Goal: Task Accomplishment & Management: Manage account settings

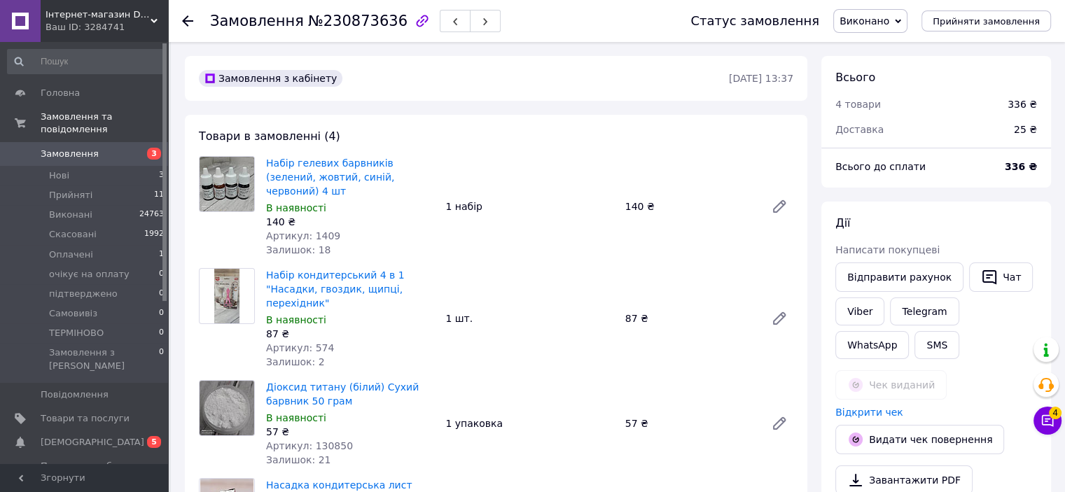
scroll to position [612, 0]
drag, startPoint x: 1051, startPoint y: 419, endPoint x: 1042, endPoint y: 420, distance: 9.1
click at [1051, 420] on button "Чат з покупцем 4" at bounding box center [1048, 421] width 28 height 28
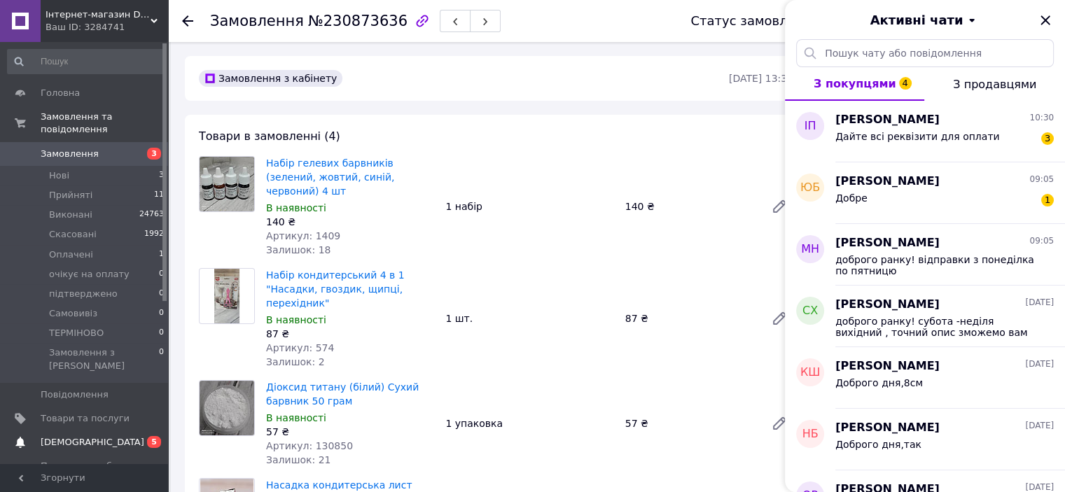
click at [62, 436] on span "[DEMOGRAPHIC_DATA]" at bounding box center [93, 442] width 104 height 13
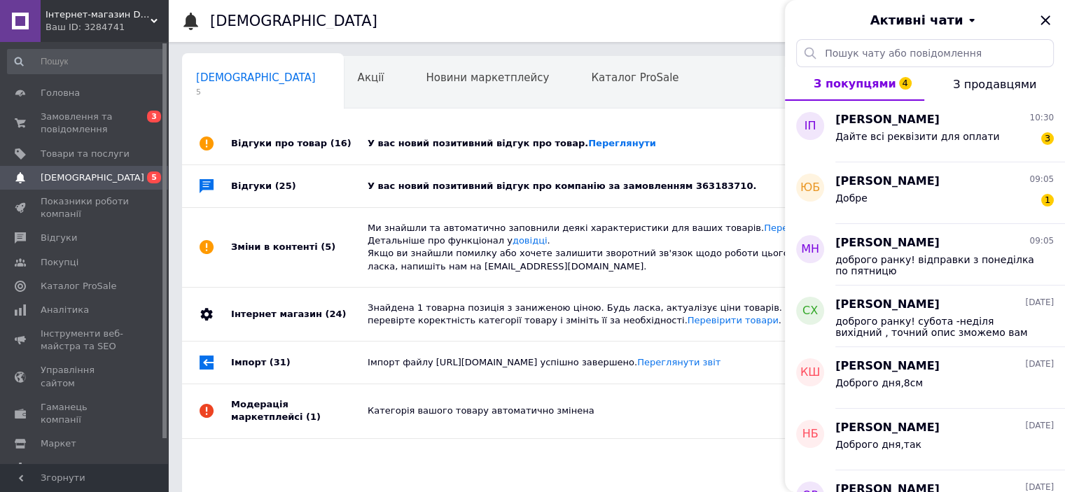
click at [657, 191] on div "У вас новий позитивний відгук про компанію за замовленням 363183710." at bounding box center [633, 186] width 530 height 13
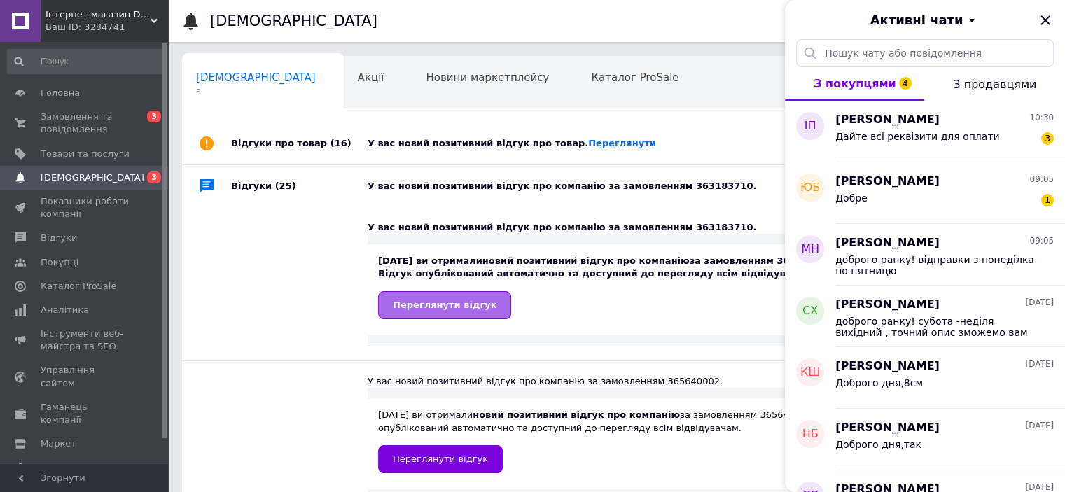
click at [403, 315] on link "Переглянути відгук" at bounding box center [444, 305] width 133 height 28
click at [588, 138] on link "Переглянути" at bounding box center [622, 143] width 68 height 11
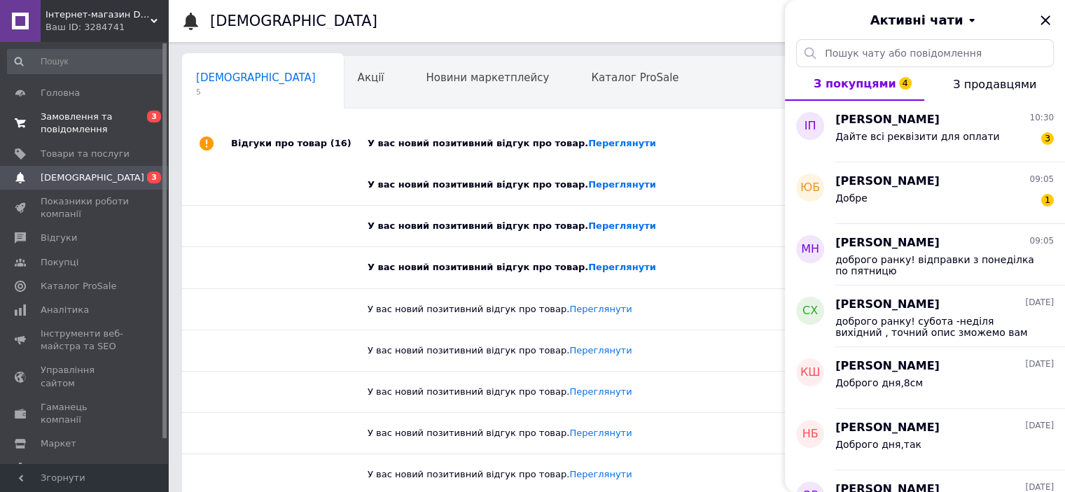
click at [53, 131] on span "Замовлення та повідомлення" at bounding box center [85, 123] width 89 height 25
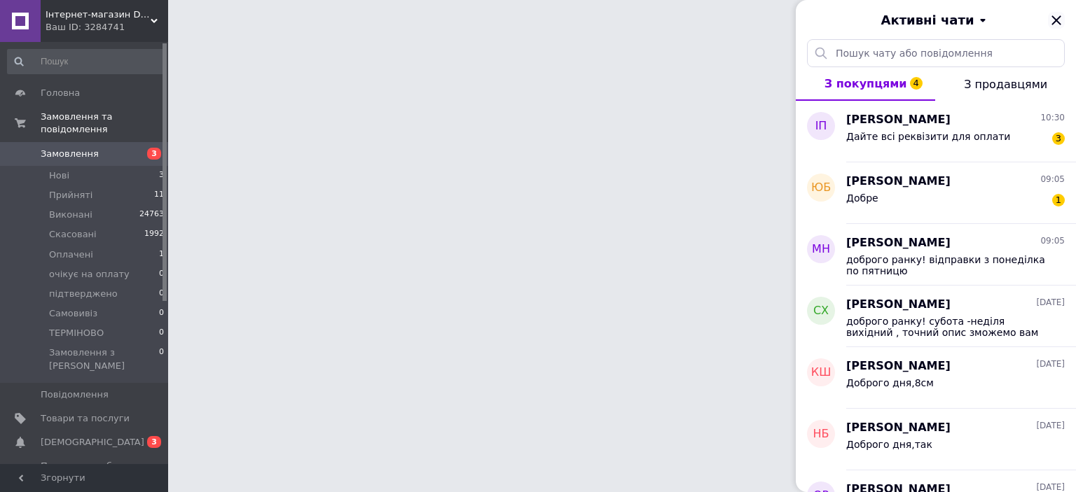
click at [1050, 19] on icon "Закрити" at bounding box center [1056, 20] width 17 height 17
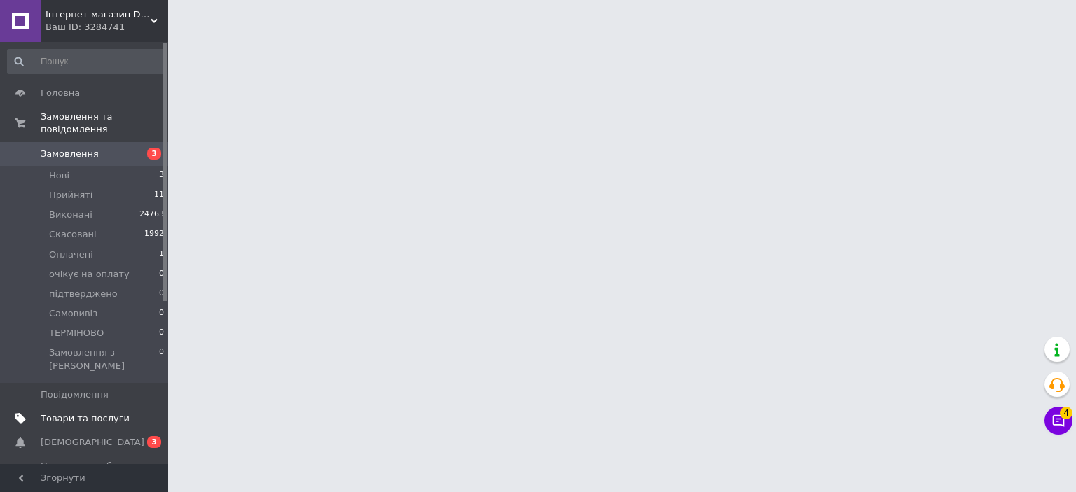
click at [73, 407] on link "Товари та послуги" at bounding box center [86, 419] width 172 height 24
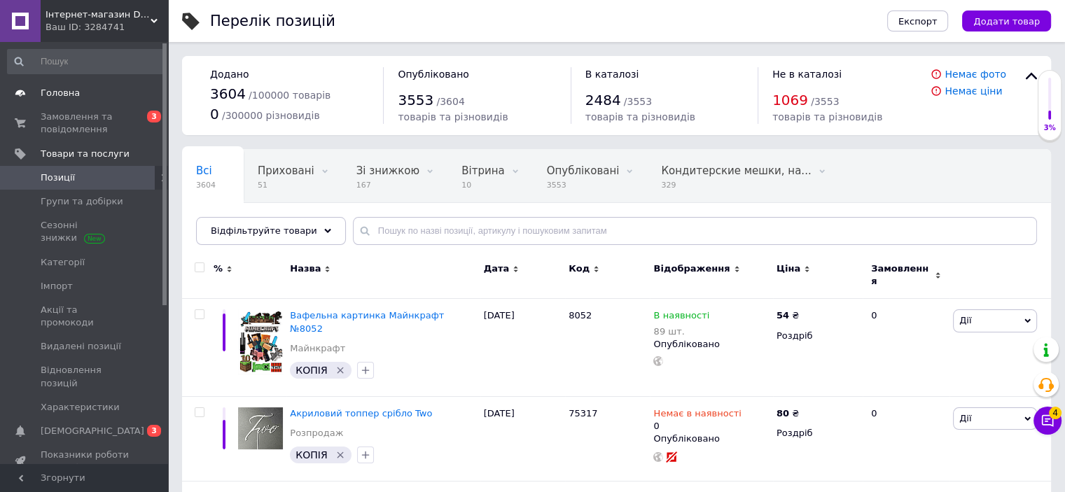
click at [62, 96] on span "Головна" at bounding box center [60, 93] width 39 height 13
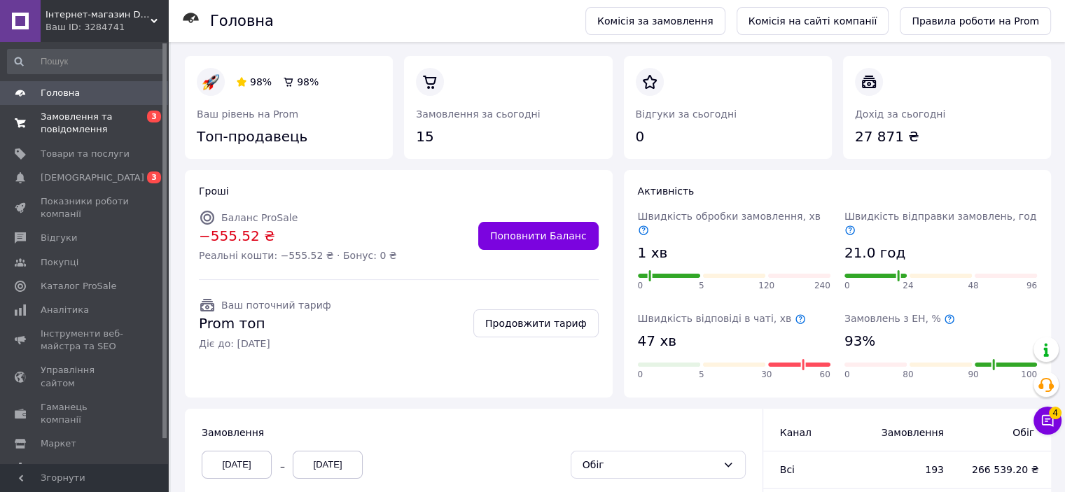
click at [62, 117] on span "Замовлення та повідомлення" at bounding box center [85, 123] width 89 height 25
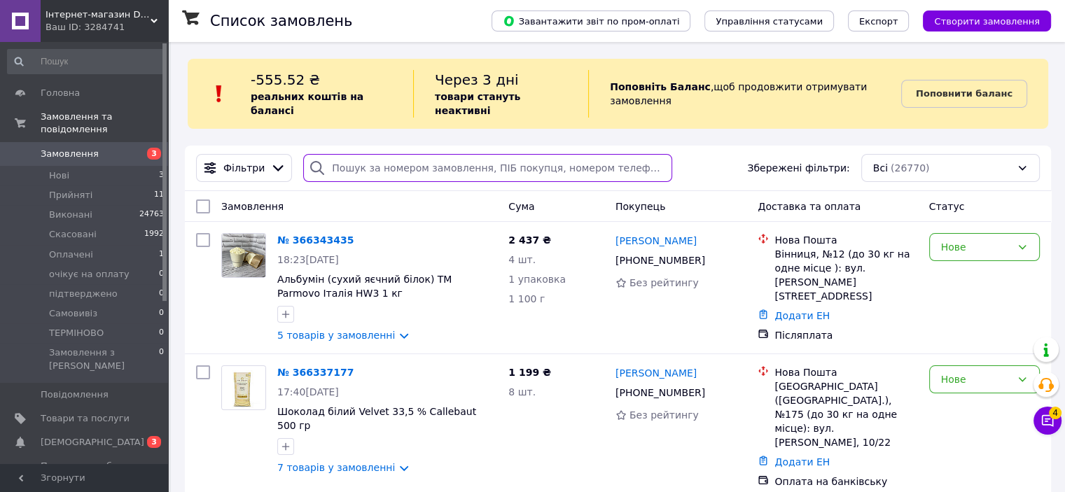
click at [407, 157] on input "search" at bounding box center [487, 168] width 369 height 28
type input "сулим"
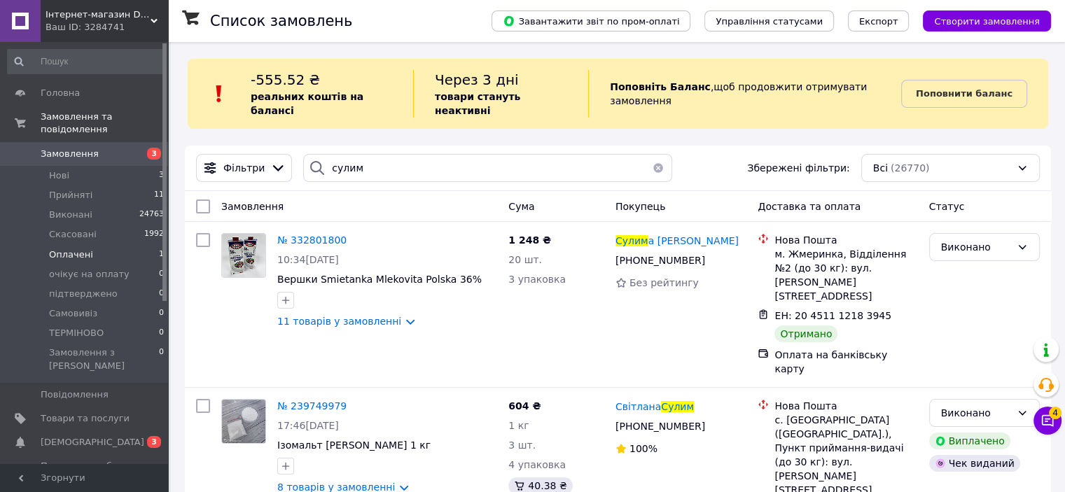
click at [50, 249] on span "Оплачені" at bounding box center [71, 255] width 44 height 13
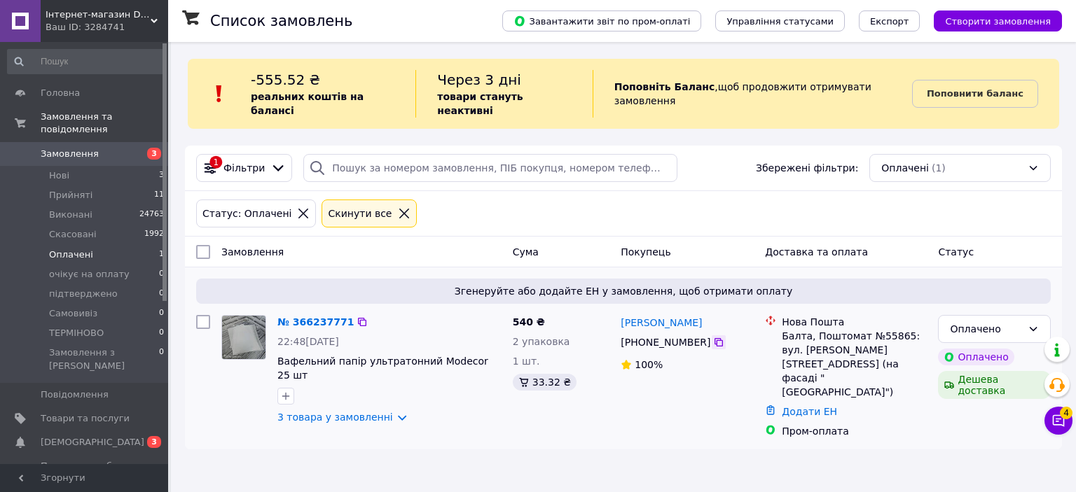
click at [714, 338] on icon at bounding box center [718, 342] width 8 height 8
click at [67, 189] on span "Прийняті" at bounding box center [70, 195] width 43 height 13
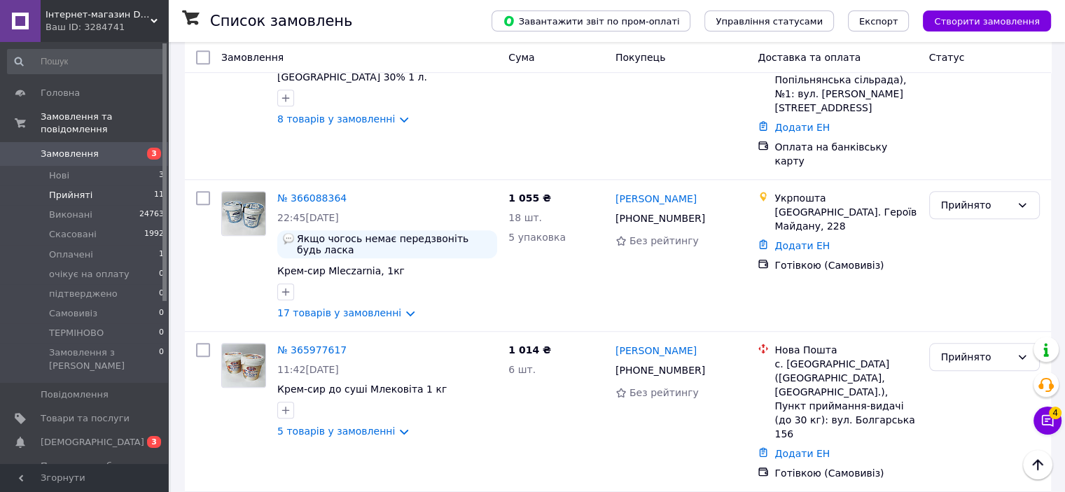
scroll to position [1259, 0]
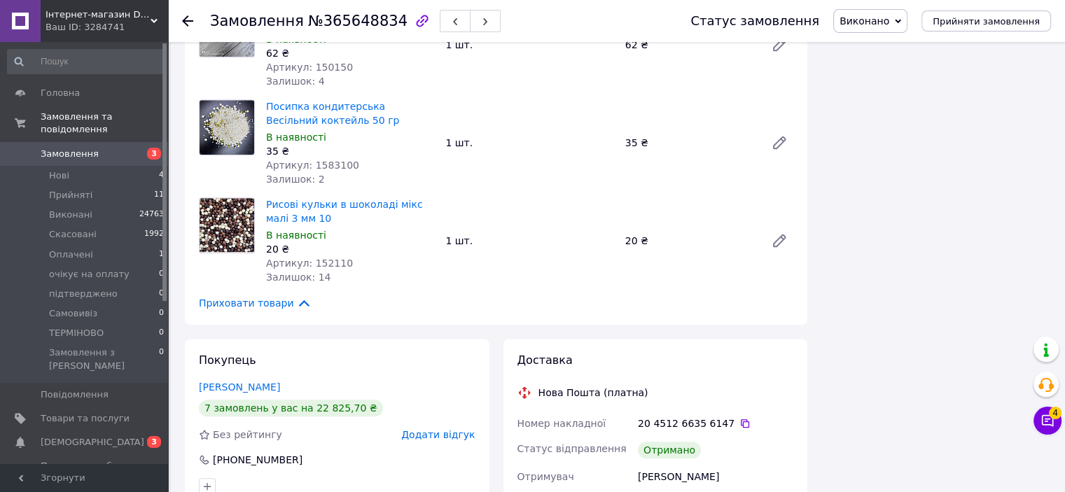
scroll to position [981, 0]
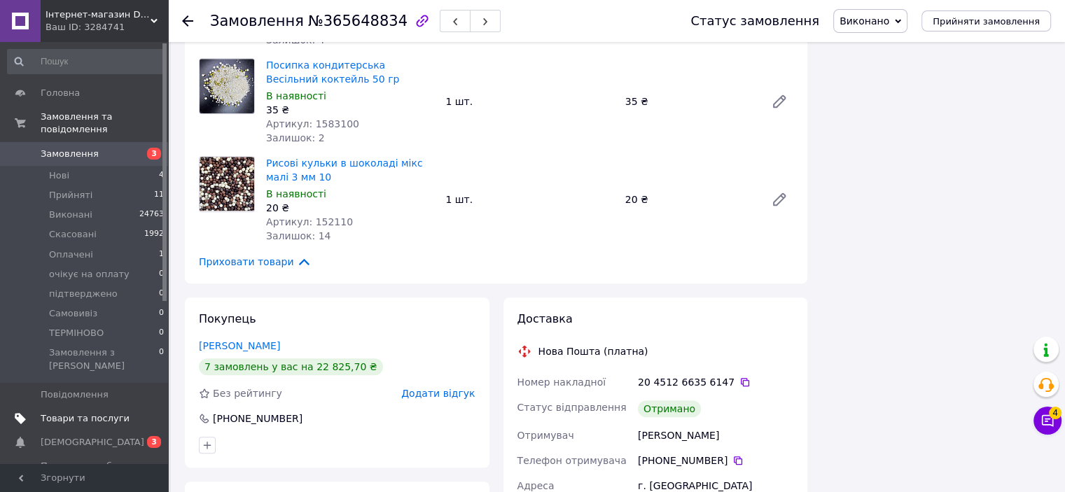
click at [67, 413] on span "Товари та послуги" at bounding box center [85, 419] width 89 height 13
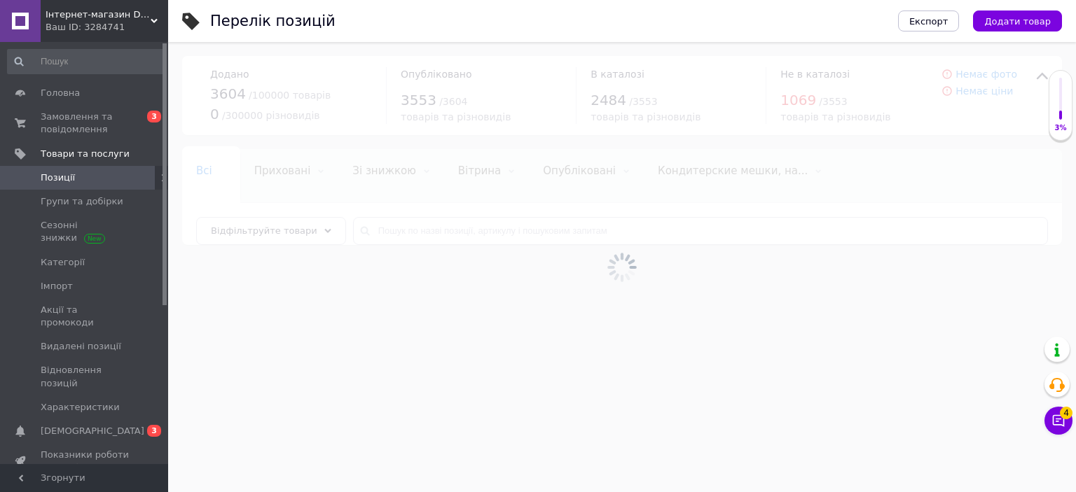
click at [101, 26] on div "Ваш ID: 3284741" at bounding box center [107, 27] width 123 height 13
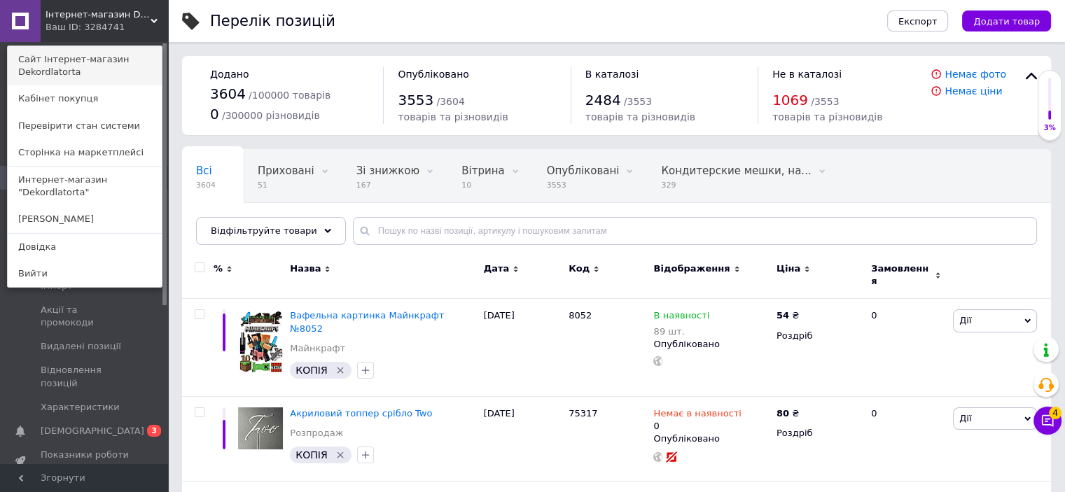
click at [46, 66] on link "Сайт Інтернет-магазин Dekordlatorta" at bounding box center [85, 65] width 154 height 39
